Goal: Task Accomplishment & Management: Manage account settings

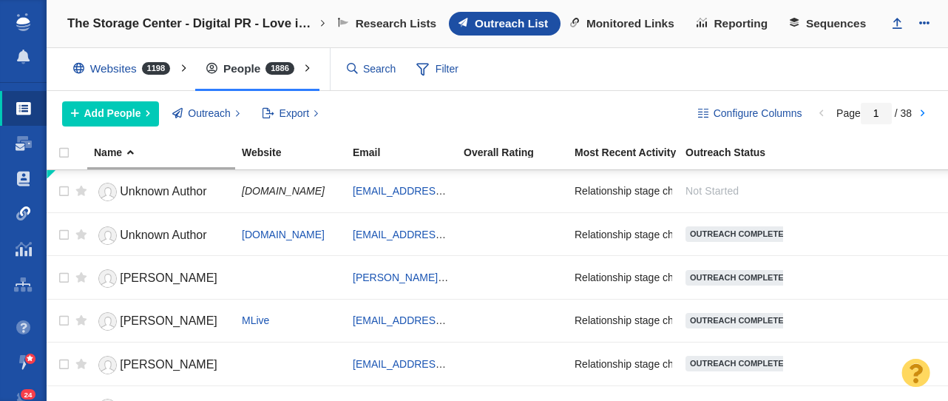
click at [27, 211] on span at bounding box center [23, 213] width 15 height 15
click at [20, 220] on span at bounding box center [23, 213] width 15 height 15
click at [23, 217] on span at bounding box center [23, 213] width 15 height 15
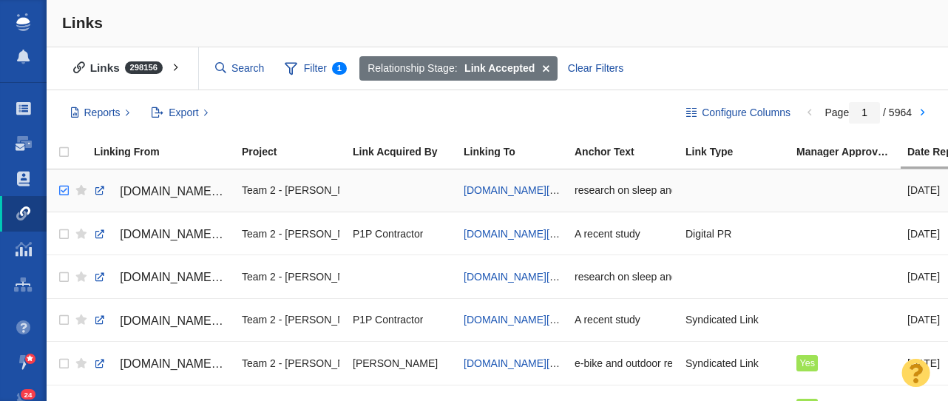
checkbox input "true"
click at [61, 191] on input "checkbox" at bounding box center [62, 190] width 22 height 33
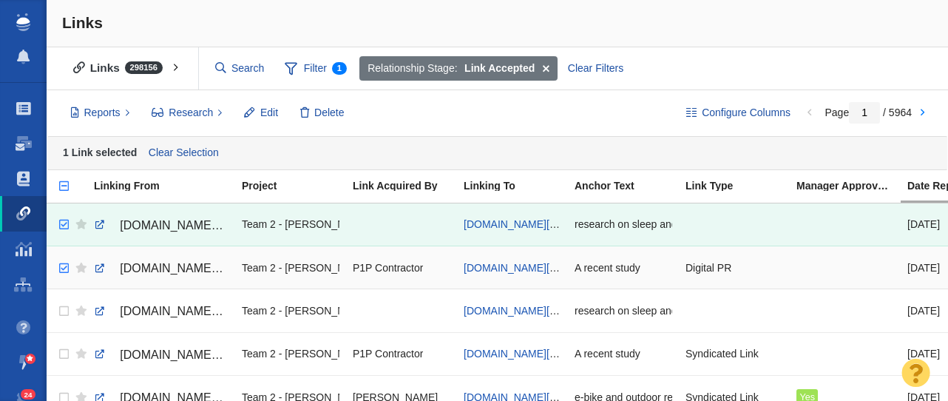
checkbox input "true"
click at [68, 266] on input "checkbox" at bounding box center [62, 268] width 22 height 33
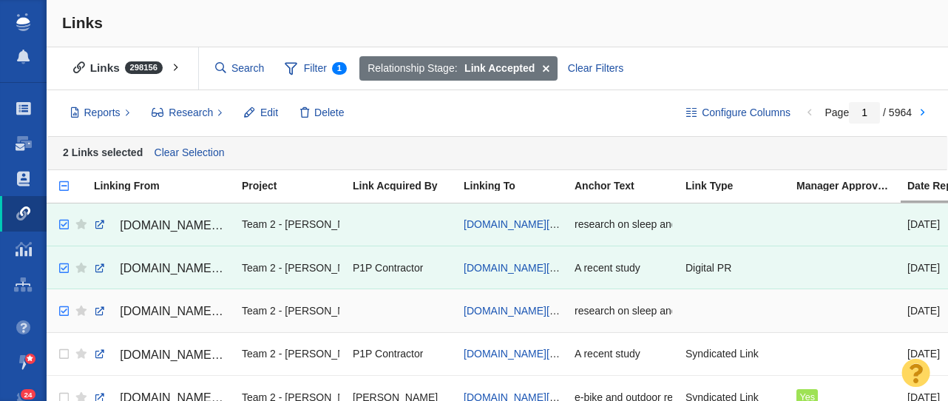
checkbox input "true"
click at [61, 312] on input "checkbox" at bounding box center [62, 311] width 22 height 33
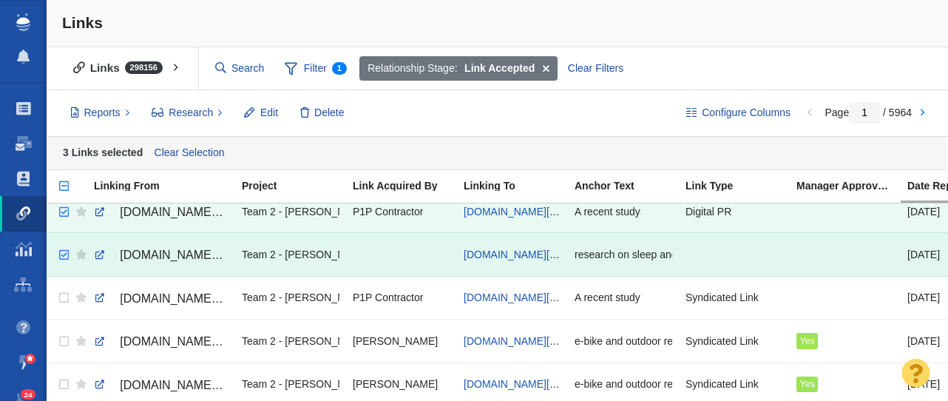
scroll to position [67, 0]
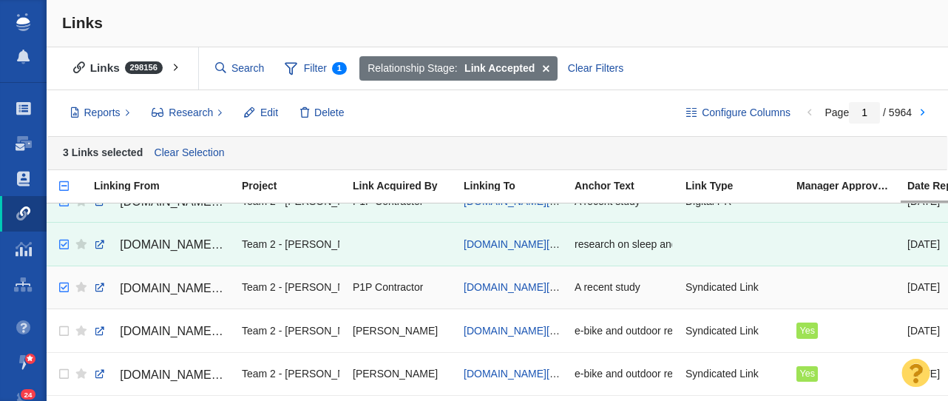
checkbox input "true"
click at [64, 290] on input "checkbox" at bounding box center [62, 287] width 22 height 33
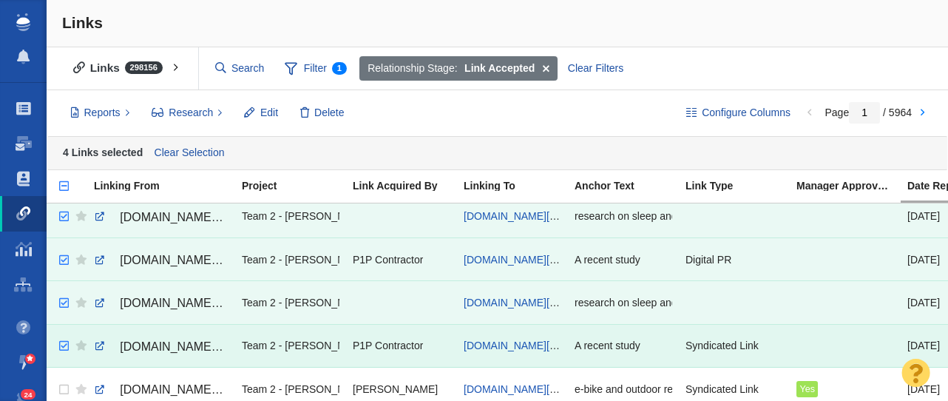
scroll to position [0, 0]
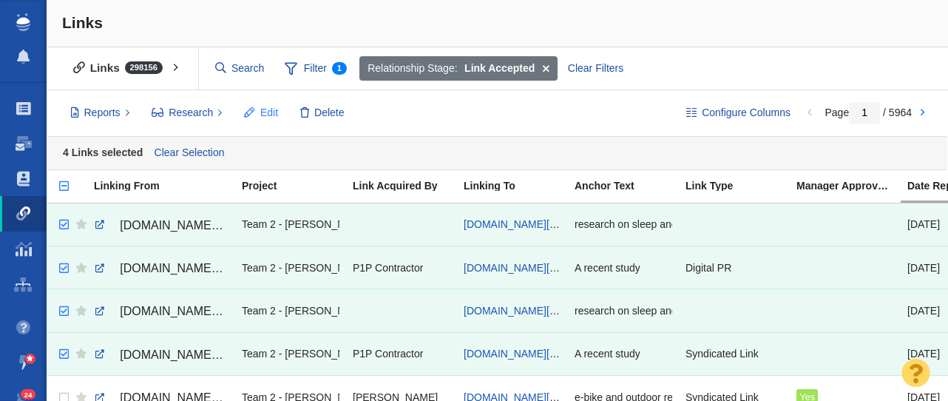
click at [256, 113] on button "Edit" at bounding box center [261, 113] width 50 height 25
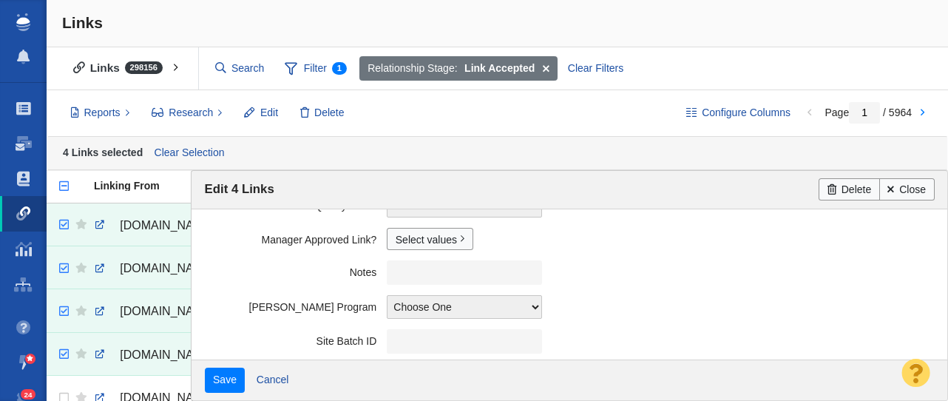
scroll to position [458, 0]
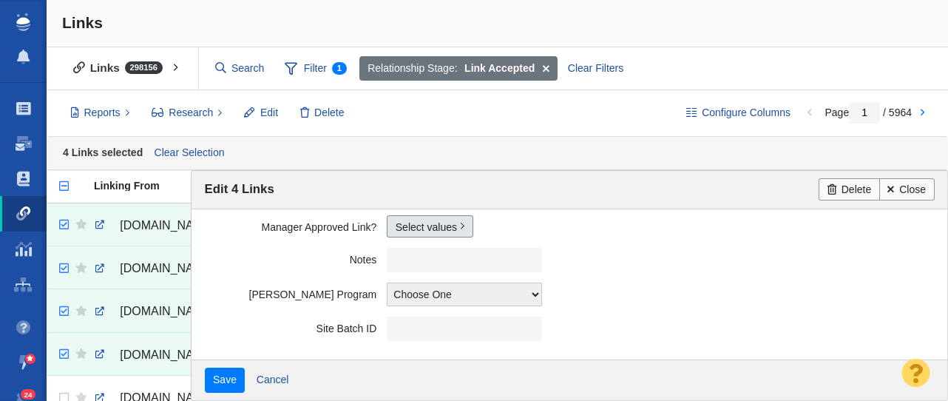
click at [411, 228] on link "Select values" at bounding box center [430, 226] width 86 height 22
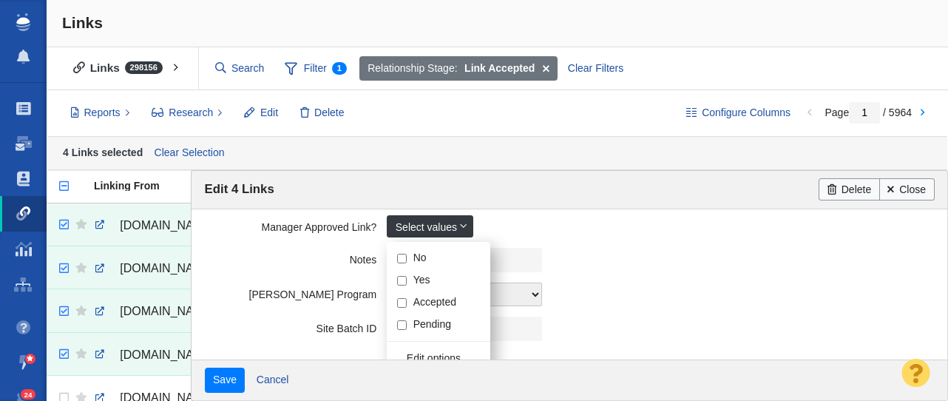
click at [400, 281] on input "Yes" at bounding box center [402, 281] width 10 height 10
checkbox input "true"
click at [235, 254] on label "Notes" at bounding box center [296, 257] width 183 height 18
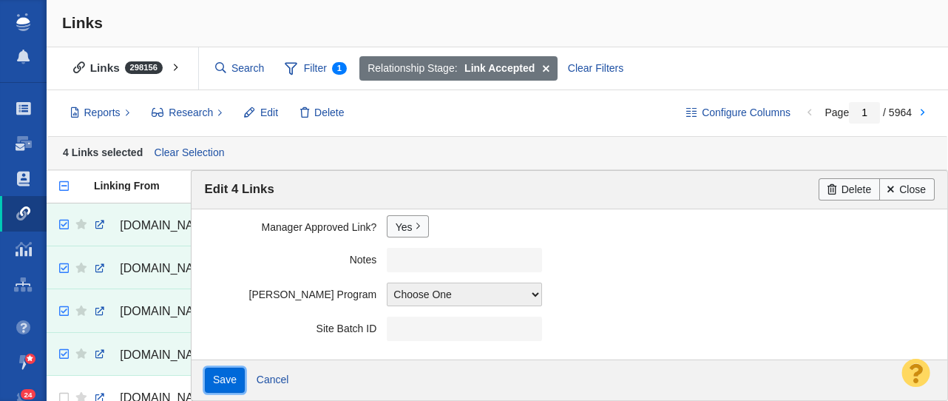
click at [225, 380] on input "Save" at bounding box center [225, 379] width 41 height 25
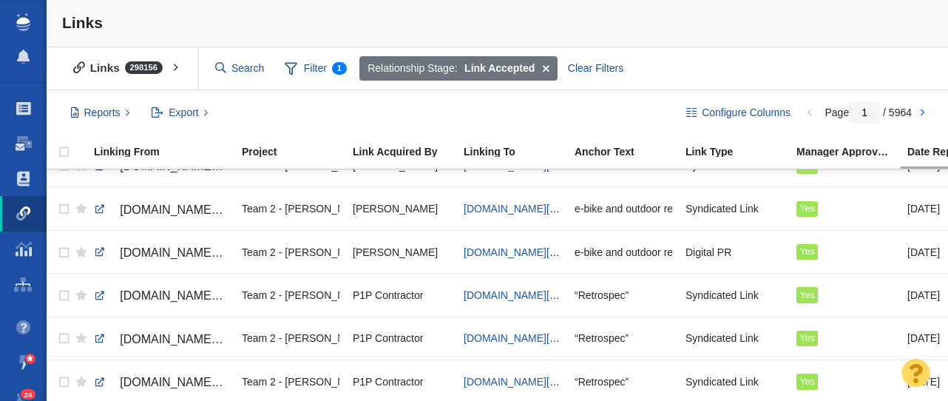
scroll to position [0, 0]
